Goal: Task Accomplishment & Management: Manage account settings

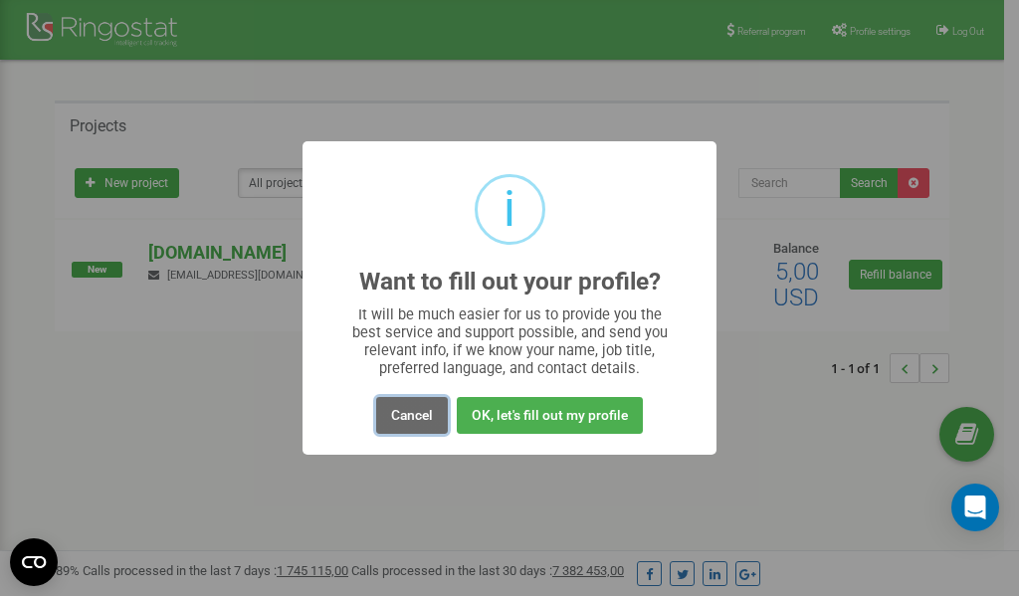
click at [411, 412] on button "Cancel" at bounding box center [412, 415] width 72 height 37
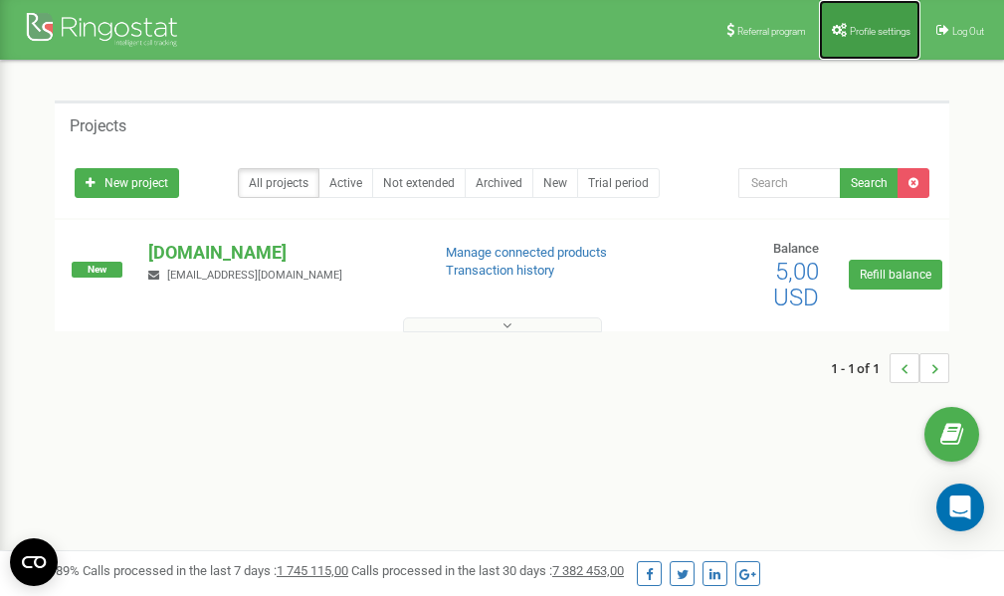
click at [867, 24] on link "Profile settings" at bounding box center [869, 30] width 101 height 60
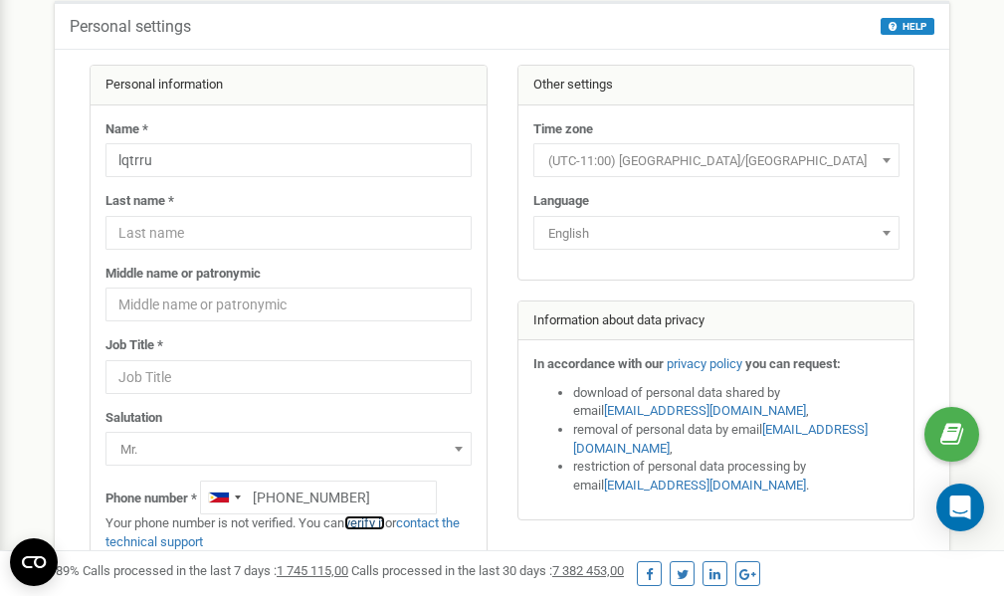
click at [382, 523] on link "verify it" at bounding box center [364, 522] width 41 height 15
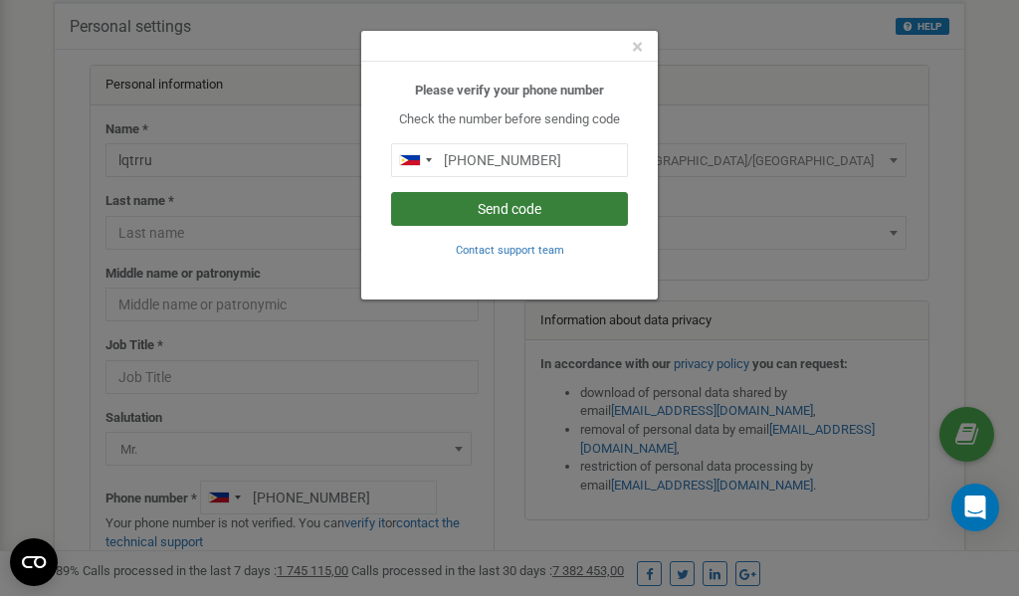
click at [519, 208] on button "Send code" at bounding box center [509, 209] width 237 height 34
